Goal: Task Accomplishment & Management: Manage account settings

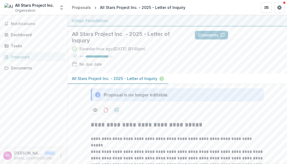
click at [38, 11] on div "All Stars Project Inc. Organization" at bounding box center [34, 7] width 39 height 11
click at [58, 7] on button "Open entity switcher" at bounding box center [62, 7] width 8 height 11
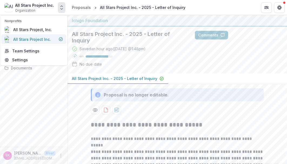
click at [31, 38] on div "All Stars Project Inc." at bounding box center [32, 39] width 38 height 6
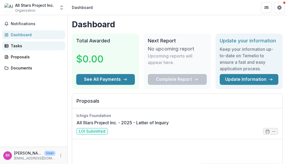
click at [22, 43] on div "Tasks" at bounding box center [36, 46] width 50 height 6
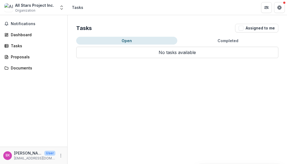
click at [25, 51] on div "Notifications Dashboard Tasks Proposals Documents" at bounding box center [33, 81] width 67 height 132
click at [23, 53] on link "Proposals" at bounding box center [33, 56] width 63 height 9
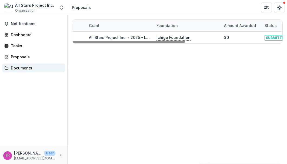
click at [20, 66] on div "Documents" at bounding box center [36, 68] width 50 height 6
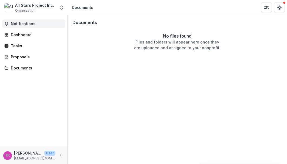
click at [14, 24] on span "Notifications" at bounding box center [37, 24] width 52 height 5
click at [42, 10] on div "All Stars Project Inc. Organization" at bounding box center [34, 7] width 39 height 11
click at [59, 9] on icon "Open entity switcher" at bounding box center [61, 7] width 5 height 5
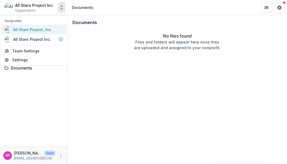
click at [44, 32] on div "All Stars Project, Inc." at bounding box center [28, 29] width 47 height 6
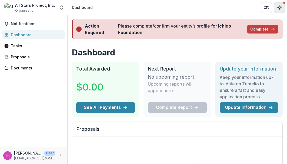
click at [277, 9] on button "Get Help" at bounding box center [279, 7] width 11 height 11
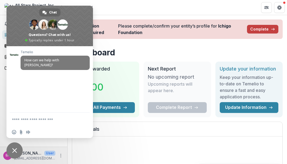
click at [111, 6] on header "Dashboard" at bounding box center [177, 7] width 219 height 15
click at [15, 153] on span "Close chat" at bounding box center [14, 150] width 5 height 5
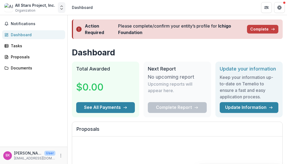
click at [61, 7] on icon "Open entity switcher" at bounding box center [61, 7] width 5 height 5
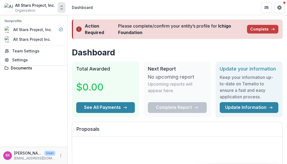
drag, startPoint x: 50, startPoint y: 29, endPoint x: 33, endPoint y: 103, distance: 76.8
click at [33, 103] on div "Notifications Dashboard Tasks Proposals Documents" at bounding box center [33, 81] width 67 height 132
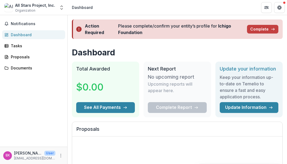
click at [41, 11] on div "All Stars Project, Inc. Organization" at bounding box center [35, 7] width 40 height 11
click at [39, 7] on div "All Stars Project, Inc." at bounding box center [35, 5] width 40 height 6
click at [64, 7] on button "Open entity switcher" at bounding box center [62, 7] width 8 height 11
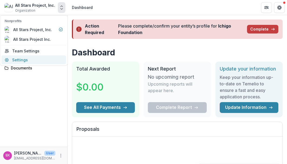
click at [28, 61] on link "Settings" at bounding box center [33, 59] width 65 height 9
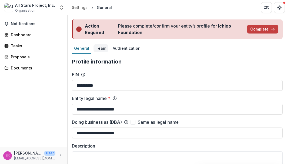
click at [101, 49] on div "Team" at bounding box center [100, 48] width 15 height 8
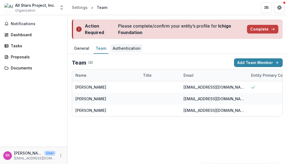
click at [116, 51] on div "Authentication" at bounding box center [126, 48] width 32 height 8
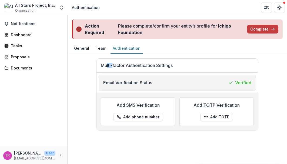
drag, startPoint x: 113, startPoint y: 63, endPoint x: 106, endPoint y: 54, distance: 11.4
click at [106, 54] on div "Multi-factor Authentication Settings Email Verification Status Verified Add SMS…" at bounding box center [177, 94] width 219 height 81
click at [88, 72] on div "Multi-factor Authentication Settings Email Verification Status Verified Add SMS…" at bounding box center [177, 94] width 211 height 72
click at [98, 47] on div "Team" at bounding box center [100, 48] width 15 height 8
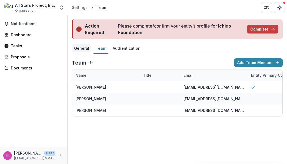
click at [86, 48] on div "General" at bounding box center [81, 48] width 19 height 8
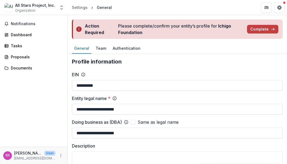
click at [131, 75] on div "EIN" at bounding box center [177, 74] width 211 height 6
click at [81, 8] on div "Settings" at bounding box center [80, 8] width 16 height 6
click at [82, 9] on div "Settings" at bounding box center [80, 8] width 16 height 6
click at [268, 11] on button "Partners" at bounding box center [266, 7] width 11 height 11
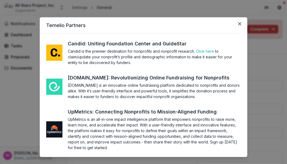
click at [261, 29] on div "Temelio Partners Candid: Uniting Foundation Center and GuideStar Candid is the …" at bounding box center [143, 82] width 287 height 164
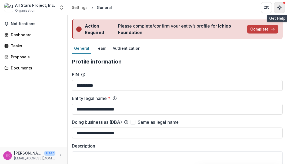
click at [279, 3] on button "Get Help" at bounding box center [279, 7] width 11 height 11
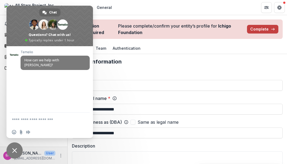
click at [150, 13] on header "Settings General" at bounding box center [177, 7] width 219 height 15
click at [21, 149] on span "Close chat" at bounding box center [14, 150] width 16 height 16
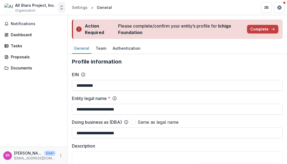
click at [61, 4] on button "Open entity switcher" at bounding box center [62, 7] width 8 height 11
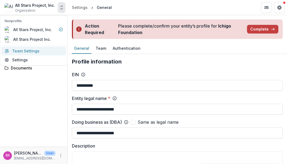
click at [39, 49] on link "Team Settings" at bounding box center [33, 50] width 65 height 9
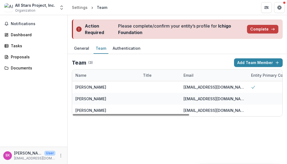
drag, startPoint x: 172, startPoint y: 109, endPoint x: 126, endPoint y: 126, distance: 49.2
click at [126, 126] on div "Action Required Please complete/confirm your entity’s profile for Ichigo Founda…" at bounding box center [177, 89] width 219 height 149
click at [42, 14] on div "All Stars Project, Inc. Organization Nonprofits All Stars Project, Inc. All Sta…" at bounding box center [34, 8] width 68 height 13
click at [57, 9] on div "All Stars Project, Inc. Organization Nonprofits All Stars Project, Inc. All Sta…" at bounding box center [33, 7] width 63 height 11
click at [62, 9] on icon "Open entity switcher" at bounding box center [61, 7] width 5 height 5
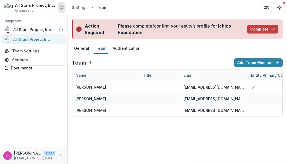
click at [30, 37] on div "All Stars Project Inc." at bounding box center [32, 39] width 38 height 6
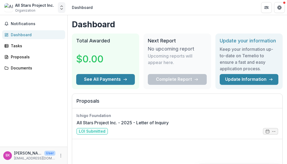
click at [59, 8] on icon "Open entity switcher" at bounding box center [61, 7] width 5 height 5
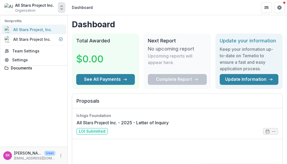
click at [40, 31] on div "All Stars Project, Inc." at bounding box center [32, 30] width 39 height 6
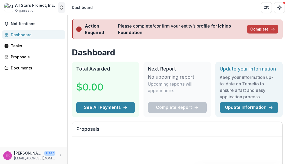
click at [61, 7] on icon "Open entity switcher" at bounding box center [61, 7] width 5 height 5
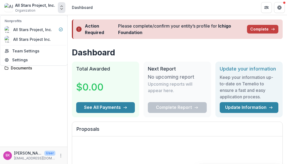
click at [61, 7] on icon "Open entity switcher" at bounding box center [61, 7] width 5 height 5
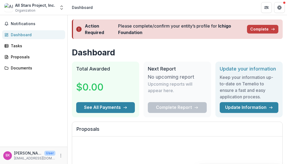
click at [138, 52] on h1 "Dashboard" at bounding box center [177, 53] width 211 height 10
click at [45, 26] on button "Notifications" at bounding box center [33, 23] width 63 height 9
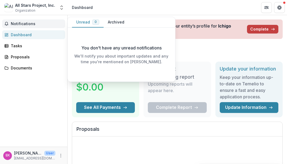
click at [45, 26] on button "Notifications" at bounding box center [33, 23] width 63 height 9
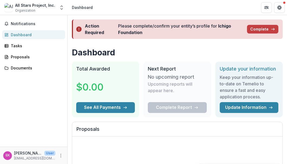
click at [142, 51] on h1 "Dashboard" at bounding box center [177, 53] width 211 height 10
click at [283, 7] on button "Get Help" at bounding box center [279, 7] width 11 height 11
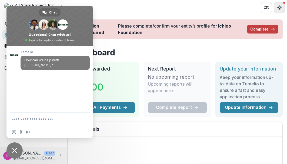
click at [283, 7] on button "Get Help" at bounding box center [279, 7] width 11 height 11
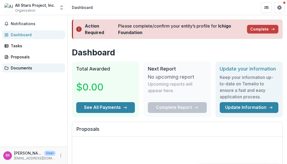
click at [27, 66] on div "Documents" at bounding box center [36, 68] width 50 height 6
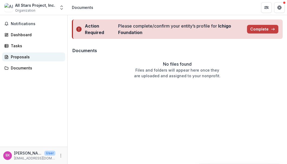
click at [26, 60] on link "Proposals" at bounding box center [33, 56] width 63 height 9
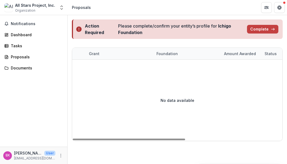
click at [124, 71] on div "No data available" at bounding box center [177, 100] width 210 height 81
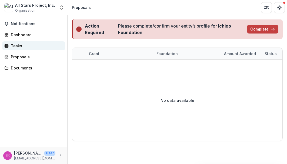
click at [35, 47] on div "Tasks" at bounding box center [36, 46] width 50 height 6
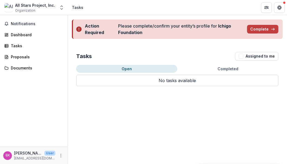
click at [230, 67] on button "Completed" at bounding box center [227, 69] width 101 height 8
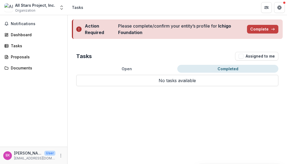
click at [148, 74] on div "Open Completed No tasks available No tasks available" at bounding box center [177, 75] width 202 height 21
click at [139, 70] on button "Open" at bounding box center [126, 69] width 101 height 8
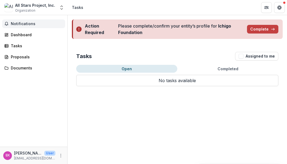
click at [36, 23] on span "Notifications" at bounding box center [37, 24] width 52 height 5
click at [63, 92] on div "Notifications Unread 0 Archived You don't have any unread notifications We'll n…" at bounding box center [33, 81] width 67 height 132
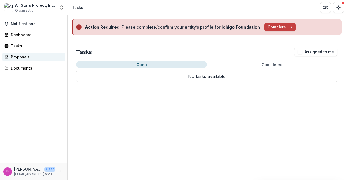
click at [31, 56] on div "Proposals" at bounding box center [36, 57] width 50 height 6
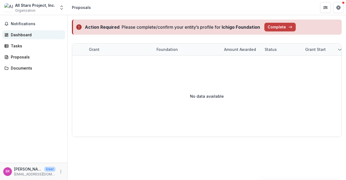
click at [34, 37] on div "Dashboard" at bounding box center [36, 35] width 50 height 6
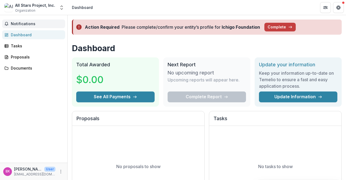
click at [35, 26] on button "Notifications" at bounding box center [33, 23] width 63 height 9
click at [61, 8] on polyline "Open entity switcher" at bounding box center [62, 8] width 2 height 1
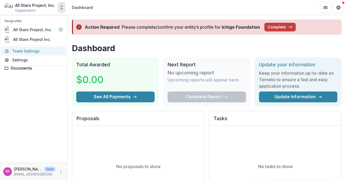
click at [40, 53] on link "Team Settings" at bounding box center [33, 50] width 65 height 9
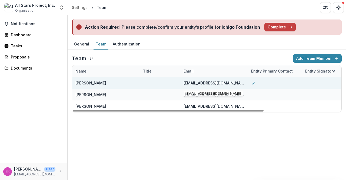
click at [250, 83] on div at bounding box center [275, 83] width 54 height 12
click at [254, 81] on icon at bounding box center [253, 83] width 4 height 4
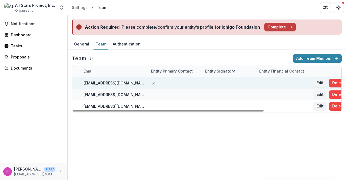
scroll to position [0, 109]
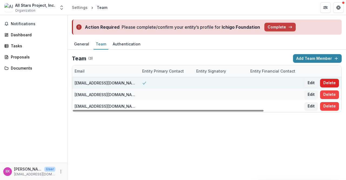
click at [287, 82] on button "Delete" at bounding box center [329, 83] width 19 height 9
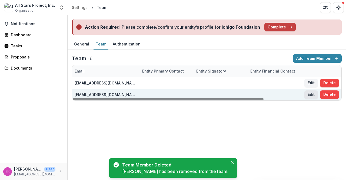
click at [287, 92] on button "Edit" at bounding box center [311, 94] width 14 height 9
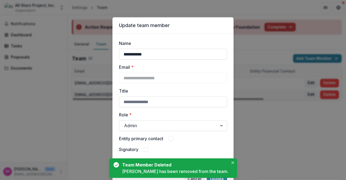
scroll to position [25, 0]
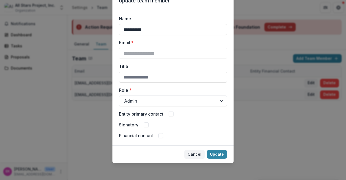
click at [180, 101] on div at bounding box center [168, 101] width 88 height 8
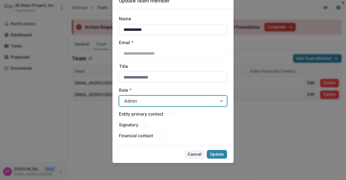
click at [180, 101] on div at bounding box center [168, 101] width 88 height 8
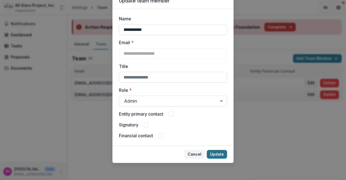
click at [212, 154] on button "Update" at bounding box center [217, 154] width 20 height 9
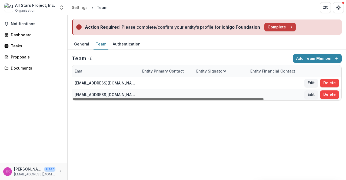
click at [263, 98] on div at bounding box center [168, 99] width 191 height 2
click at [287, 77] on div "Edit Delete" at bounding box center [321, 83] width 41 height 12
click at [287, 79] on button "Delete" at bounding box center [329, 83] width 19 height 9
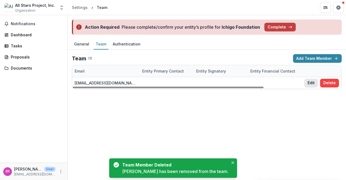
click at [287, 81] on button "Edit" at bounding box center [311, 83] width 14 height 9
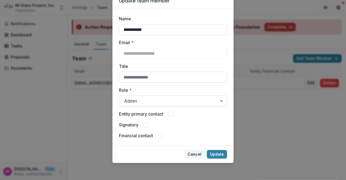
click at [176, 100] on div at bounding box center [168, 101] width 88 height 8
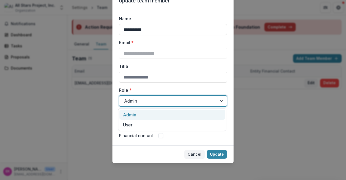
click at [176, 100] on div at bounding box center [168, 101] width 88 height 8
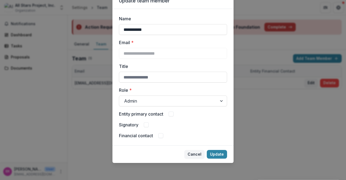
click at [170, 113] on span at bounding box center [171, 113] width 5 height 5
click at [209, 154] on button "Update" at bounding box center [217, 154] width 20 height 9
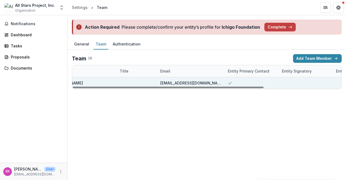
scroll to position [0, 0]
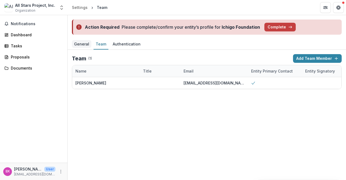
click at [84, 43] on div "General" at bounding box center [81, 44] width 19 height 8
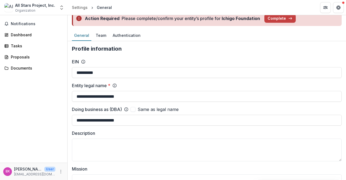
scroll to position [5, 0]
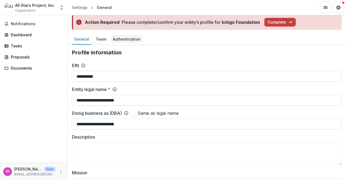
click at [124, 42] on div "Authentication" at bounding box center [126, 39] width 32 height 8
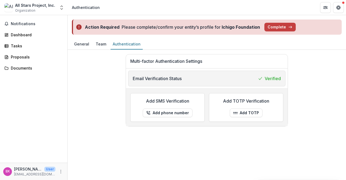
click at [157, 76] on p "Email Verification Status" at bounding box center [157, 78] width 49 height 6
click at [34, 71] on link "Documents" at bounding box center [33, 67] width 63 height 9
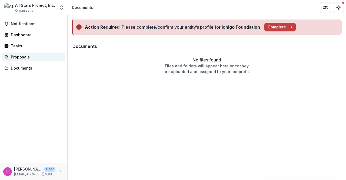
click at [32, 58] on div "Proposals" at bounding box center [36, 57] width 50 height 6
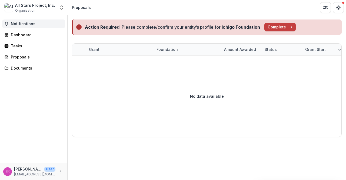
click at [41, 27] on button "Notifications" at bounding box center [33, 23] width 63 height 9
click at [145, 7] on header "Proposals" at bounding box center [207, 7] width 278 height 15
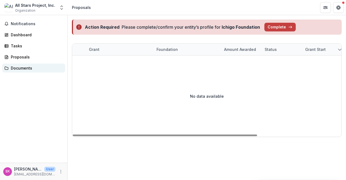
click at [29, 64] on link "Documents" at bounding box center [33, 67] width 63 height 9
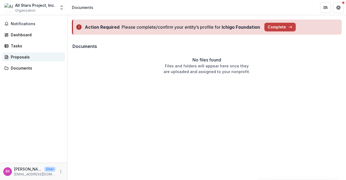
click at [28, 52] on link "Proposals" at bounding box center [33, 56] width 63 height 9
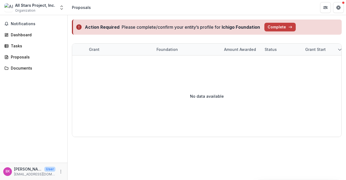
click at [31, 51] on div "Notifications Dashboard Tasks Proposals Documents" at bounding box center [33, 88] width 67 height 147
click at [31, 50] on link "Tasks" at bounding box center [33, 45] width 63 height 9
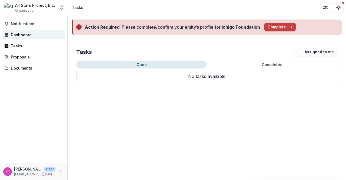
click at [33, 34] on div "Dashboard" at bounding box center [36, 35] width 50 height 6
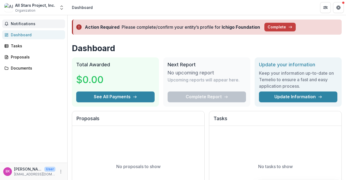
click at [38, 26] on button "Notifications" at bounding box center [33, 23] width 63 height 9
click at [54, 86] on div "Notifications Unread 0 Archived You don't have any unread notifications We'll n…" at bounding box center [33, 88] width 67 height 147
drag, startPoint x: 336, startPoint y: 12, endPoint x: 310, endPoint y: 15, distance: 26.1
click at [287, 15] on header "Dashboard" at bounding box center [207, 7] width 278 height 15
click at [287, 8] on icon "Partners" at bounding box center [325, 7] width 4 height 4
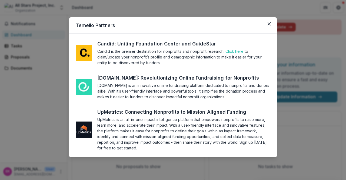
click at [287, 21] on div "Temelio Partners Candid: Uniting Foundation Center and GuideStar Candid is the …" at bounding box center [173, 90] width 346 height 180
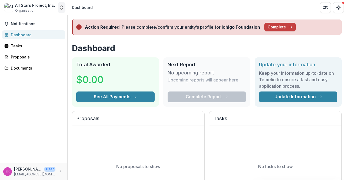
click at [61, 8] on icon "Open entity switcher" at bounding box center [61, 7] width 5 height 5
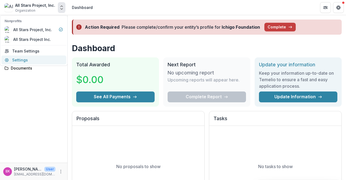
click at [28, 61] on link "Settings" at bounding box center [33, 59] width 65 height 9
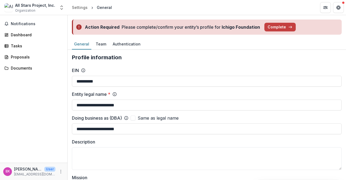
click at [36, 7] on div "All Stars Project, Inc." at bounding box center [35, 5] width 40 height 6
click at [61, 4] on button "Open entity switcher" at bounding box center [62, 7] width 8 height 11
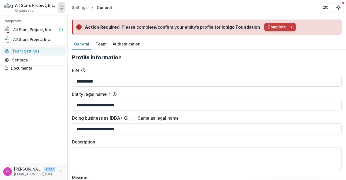
click at [41, 50] on link "Team Settings" at bounding box center [33, 50] width 65 height 9
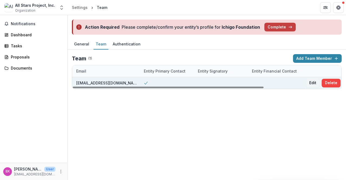
scroll to position [0, 109]
click at [287, 83] on button "Delete" at bounding box center [329, 83] width 19 height 9
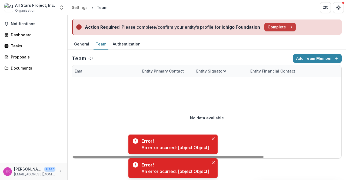
scroll to position [0, 0]
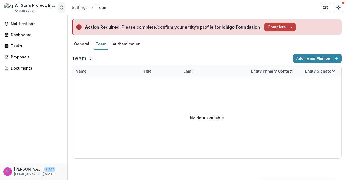
click at [61, 8] on icon "Open entity switcher" at bounding box center [61, 7] width 5 height 5
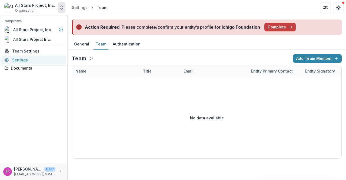
click at [27, 59] on link "Settings" at bounding box center [33, 59] width 65 height 9
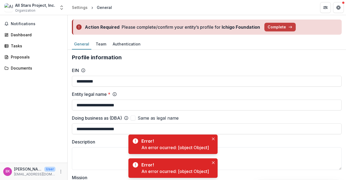
drag, startPoint x: 110, startPoint y: 82, endPoint x: 46, endPoint y: 81, distance: 63.8
click at [46, 81] on main "**********" at bounding box center [173, 97] width 346 height 165
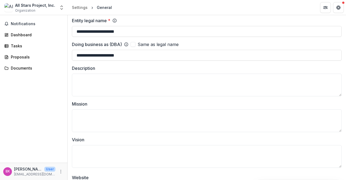
scroll to position [73, 0]
drag, startPoint x: 101, startPoint y: 56, endPoint x: 42, endPoint y: 45, distance: 59.7
click at [42, 45] on main "**********" at bounding box center [173, 97] width 346 height 165
click at [130, 66] on label "Description" at bounding box center [205, 68] width 266 height 6
click at [130, 73] on textarea "Description" at bounding box center [207, 84] width 270 height 23
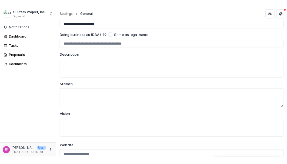
scroll to position [0, 0]
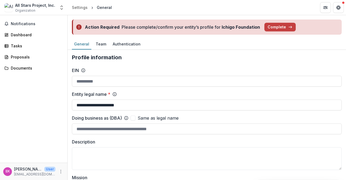
click at [129, 92] on div "Entity legal name *" at bounding box center [207, 94] width 270 height 6
drag, startPoint x: 139, startPoint y: 102, endPoint x: 53, endPoint y: 92, distance: 86.7
click at [53, 92] on main "**********" at bounding box center [173, 97] width 346 height 165
click at [159, 54] on h2 "Profile information" at bounding box center [207, 57] width 270 height 6
click at [103, 46] on div "Team" at bounding box center [100, 44] width 15 height 8
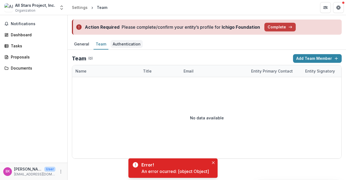
click at [128, 45] on div "Authentication" at bounding box center [126, 44] width 32 height 8
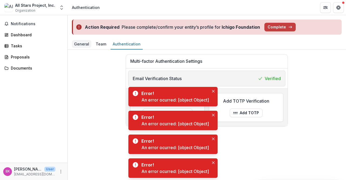
click at [83, 45] on div "General" at bounding box center [81, 44] width 19 height 8
